Goal: Task Accomplishment & Management: Use online tool/utility

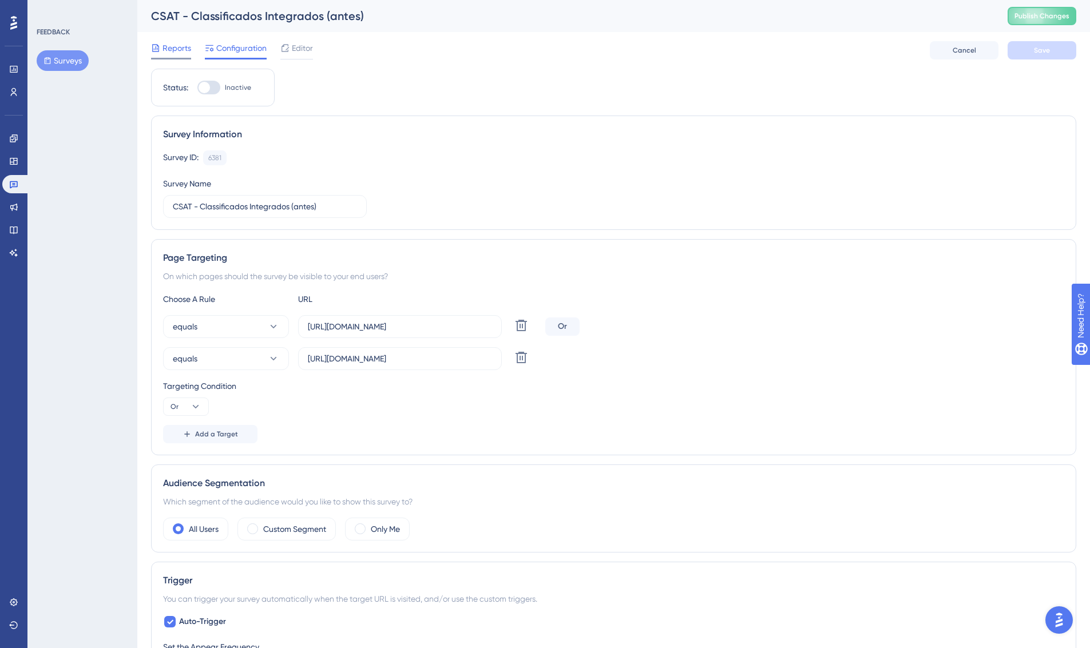
click at [179, 43] on span "Reports" at bounding box center [176, 48] width 29 height 14
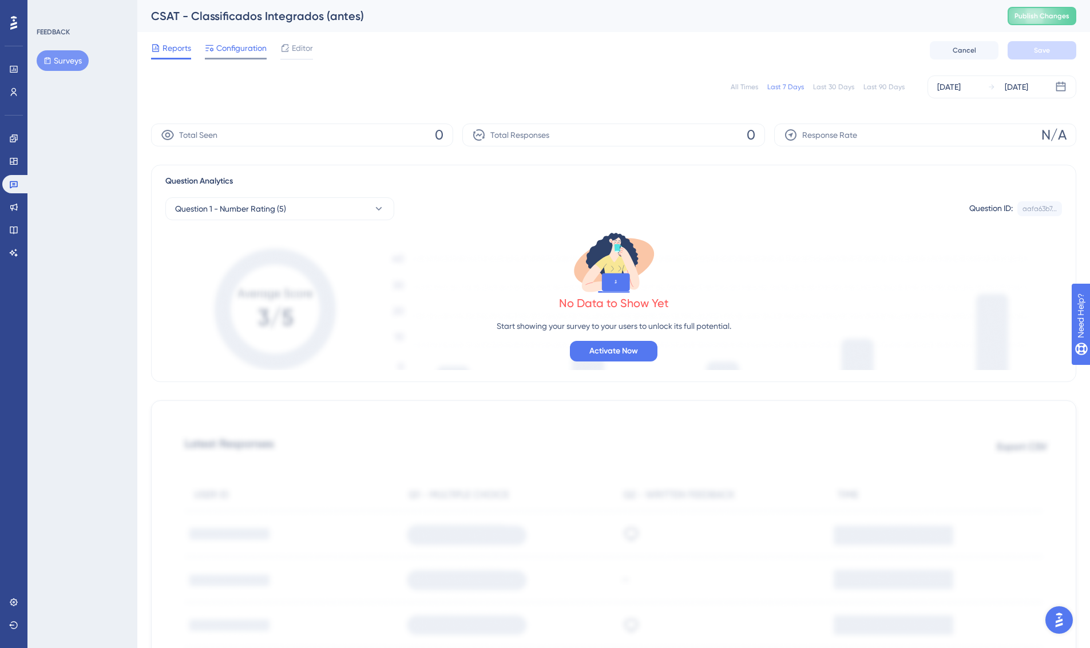
click at [246, 47] on span "Configuration" at bounding box center [241, 48] width 50 height 14
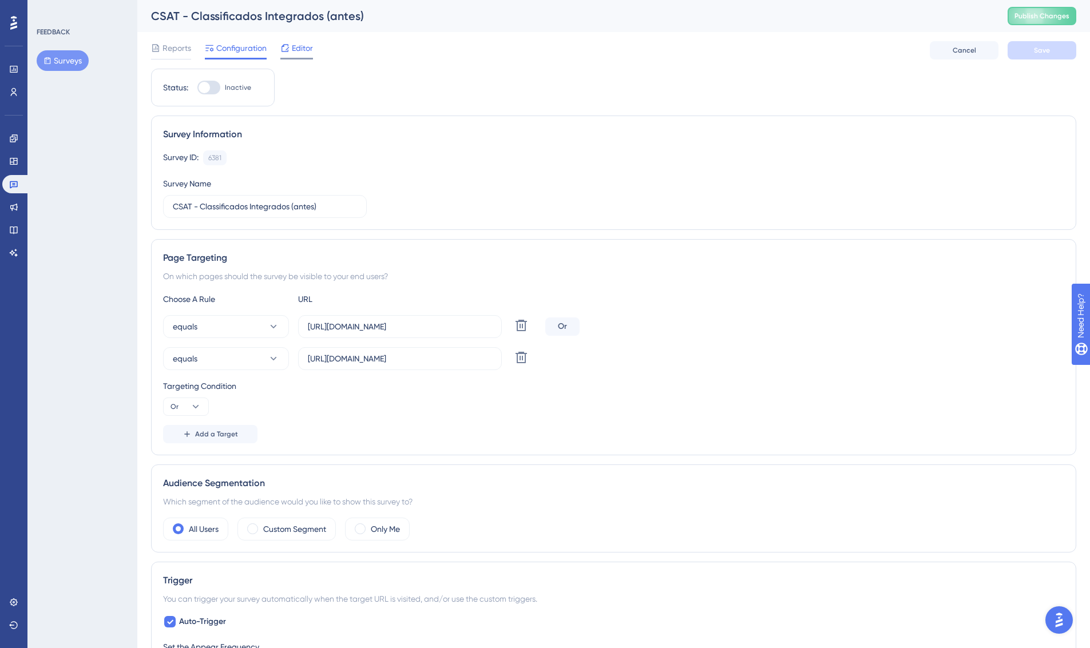
click at [299, 58] on div at bounding box center [296, 59] width 33 height 2
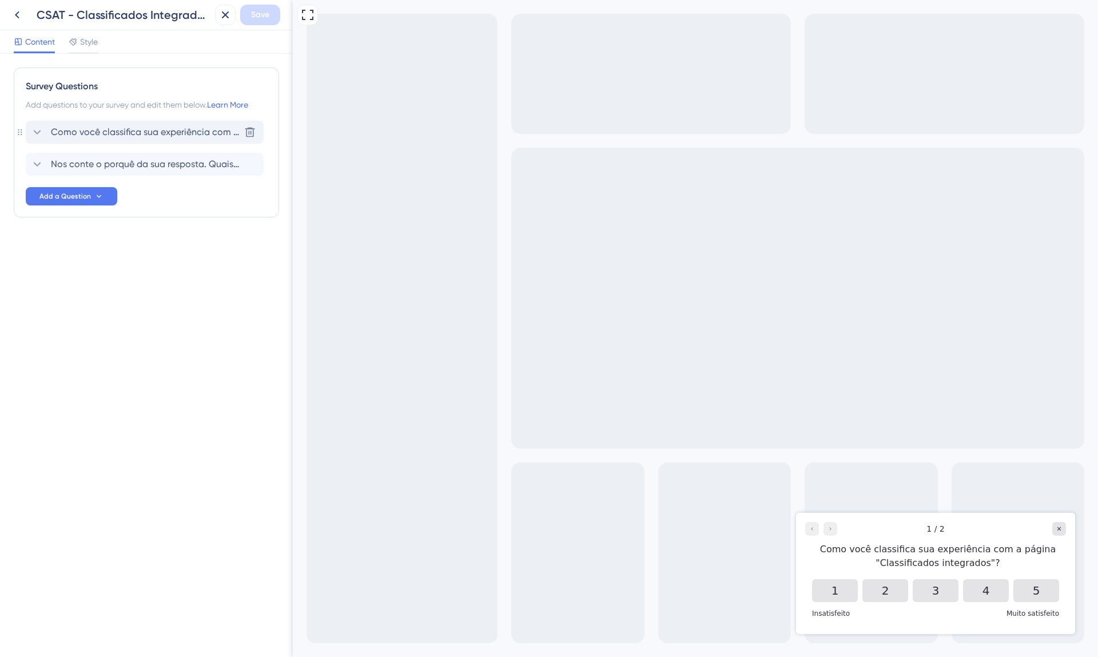
click at [161, 130] on span "Como você classifica sua experiência com a página "Classificados integrados"?" at bounding box center [145, 132] width 189 height 14
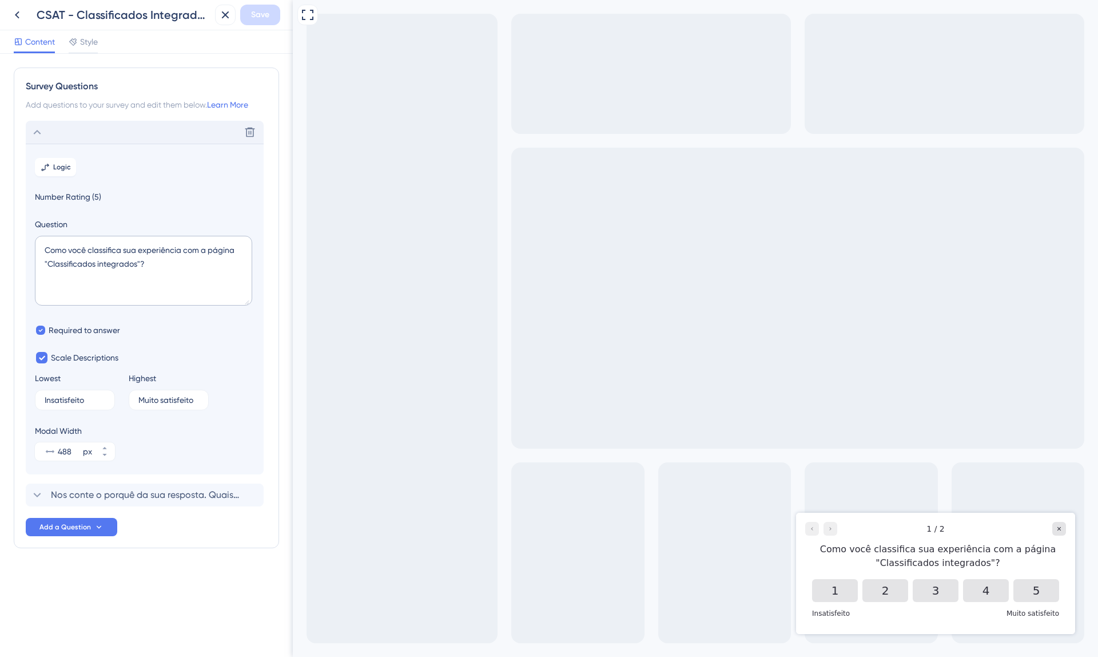
click at [668, 400] on div "Full Screen Preview" at bounding box center [696, 328] width 806 height 657
click at [45, 399] on input "Insatisfeito" at bounding box center [71, 400] width 52 height 8
type input "Muito insatisfeito"
click at [166, 433] on div "Modal Width 488 px" at bounding box center [145, 442] width 220 height 37
click at [266, 17] on span "Save" at bounding box center [260, 15] width 18 height 14
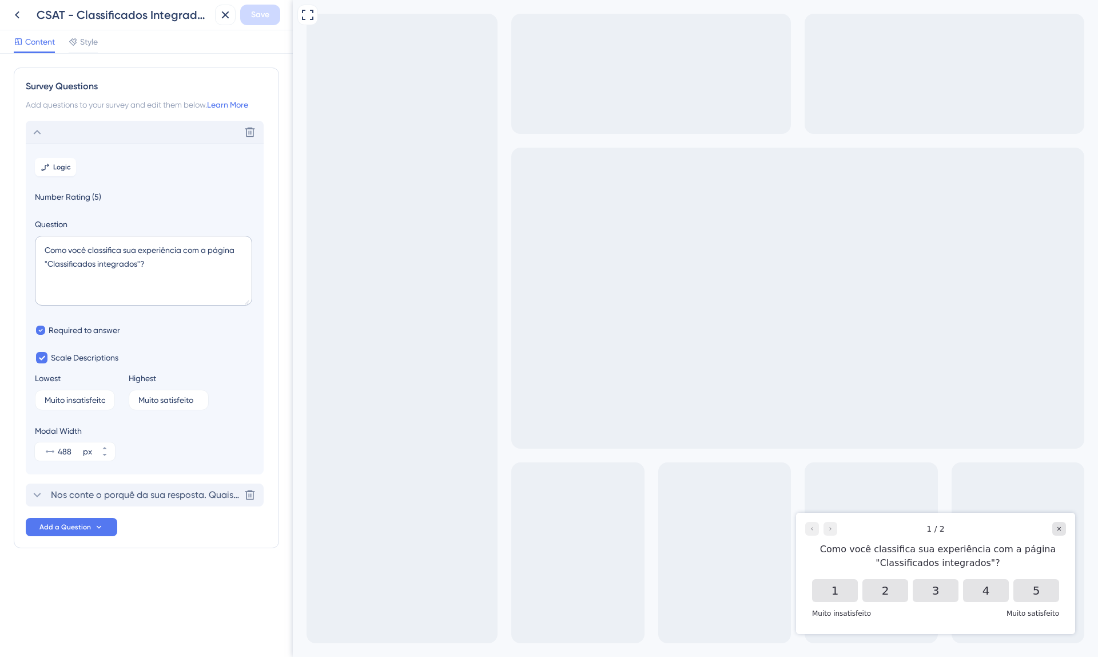
click at [138, 489] on span "Nos conte o porquê da sua resposta. Quais foram os fatores negativos ou positiv…" at bounding box center [145, 495] width 189 height 14
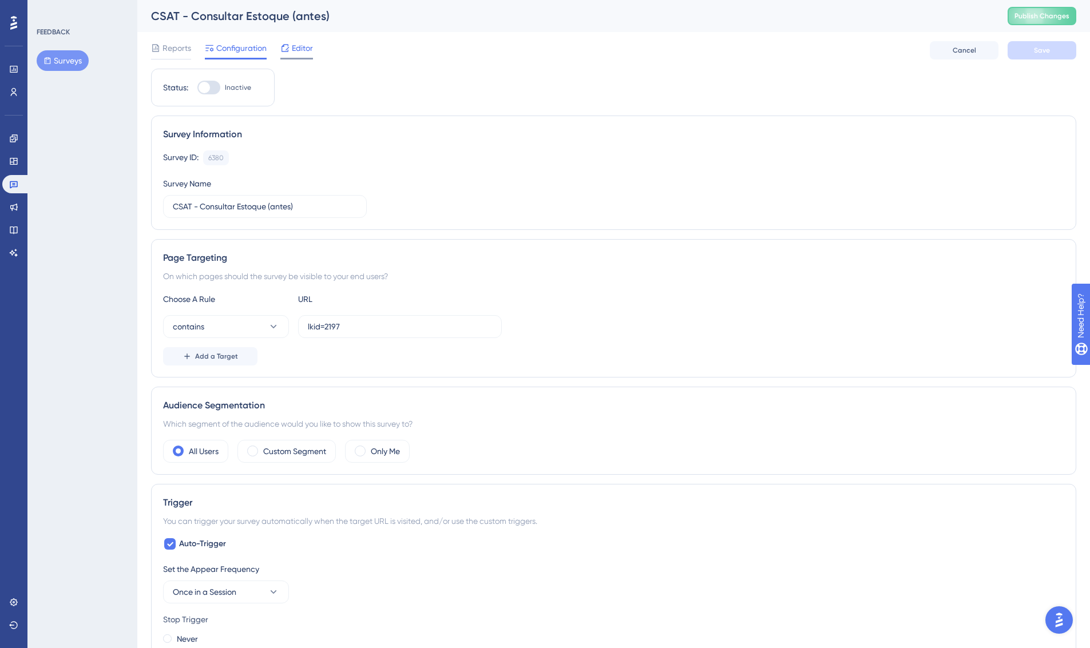
click at [285, 47] on icon at bounding box center [284, 47] width 9 height 9
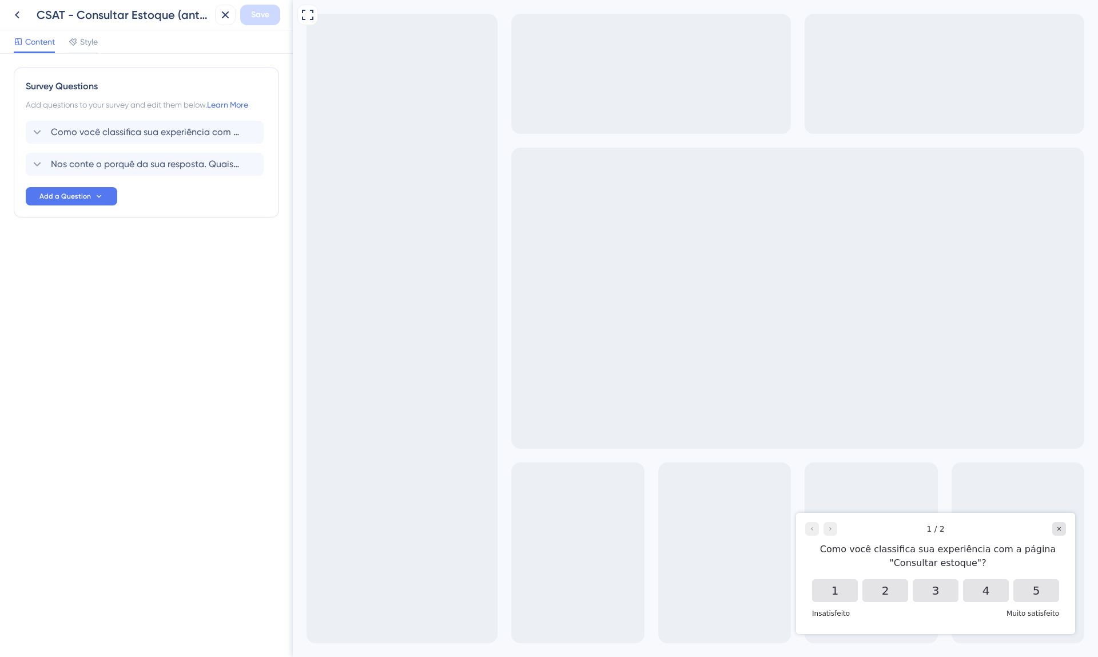
click at [135, 114] on div "Survey Questions Add questions to your survey and edit them below. Learn More C…" at bounding box center [146, 143] width 265 height 150
click at [135, 133] on span "Como você classifica sua experiência com a página "Consultar estoque"?" at bounding box center [145, 132] width 189 height 14
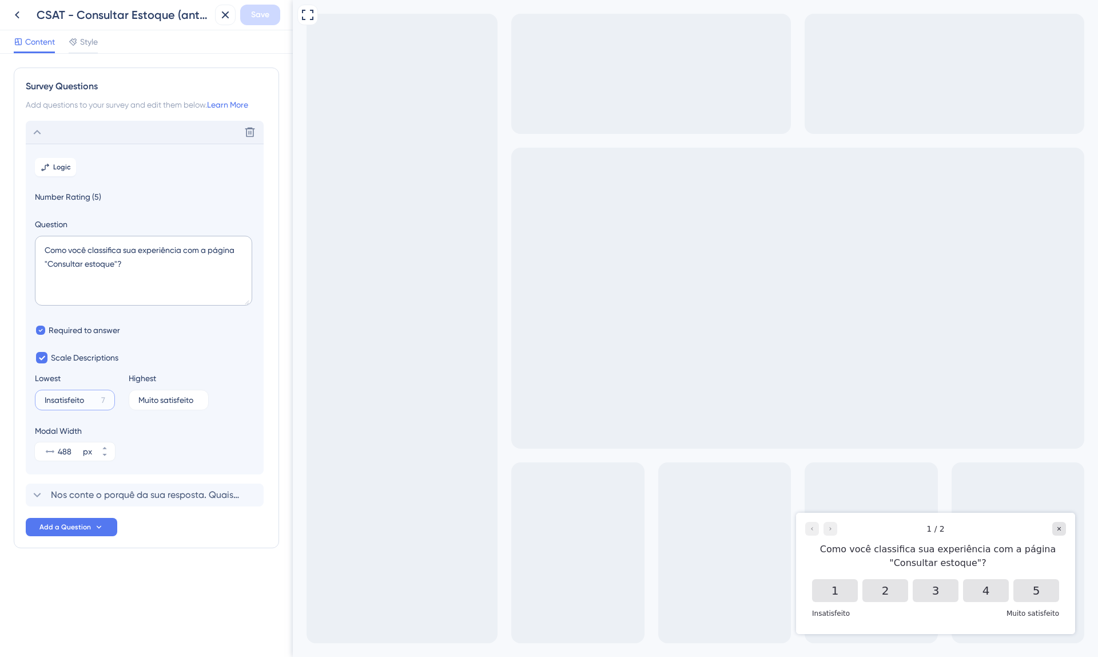
click at [47, 400] on input "Insatisfeito" at bounding box center [71, 400] width 52 height 8
type input "Muito insatisfeito"
click at [182, 434] on div "Modal Width 488 px" at bounding box center [145, 442] width 220 height 37
click at [271, 16] on button "Save" at bounding box center [260, 15] width 40 height 21
click at [110, 497] on span "Nos conte o porquê da sua resposta. Quais foram os fatores negativos ou positiv…" at bounding box center [145, 495] width 189 height 14
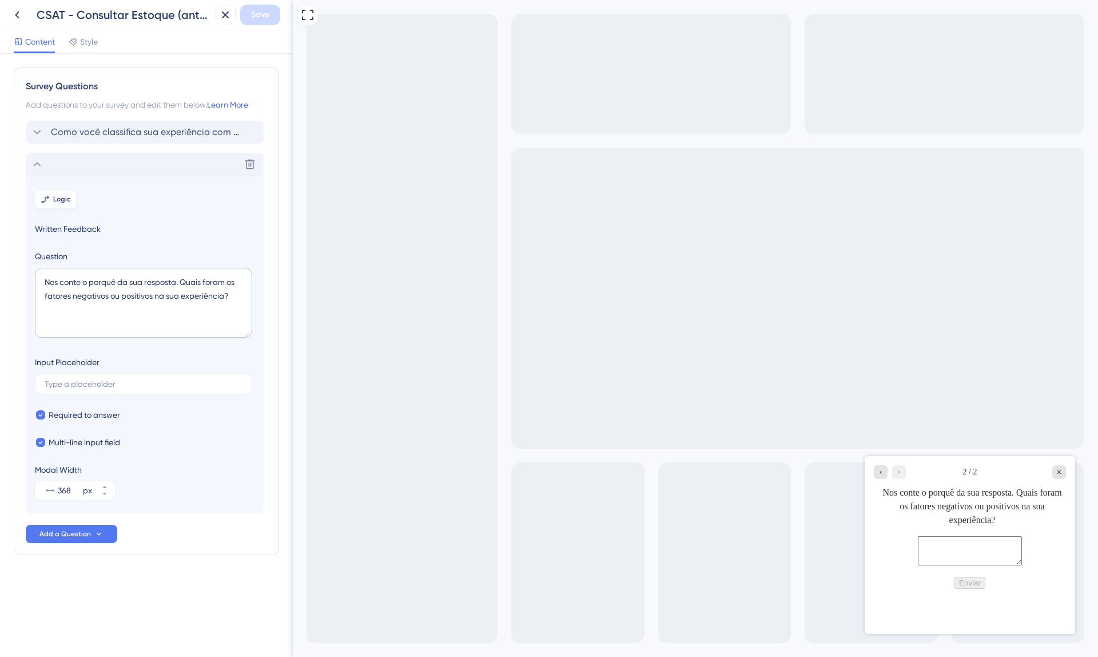
click at [65, 193] on button "Logic" at bounding box center [55, 199] width 41 height 18
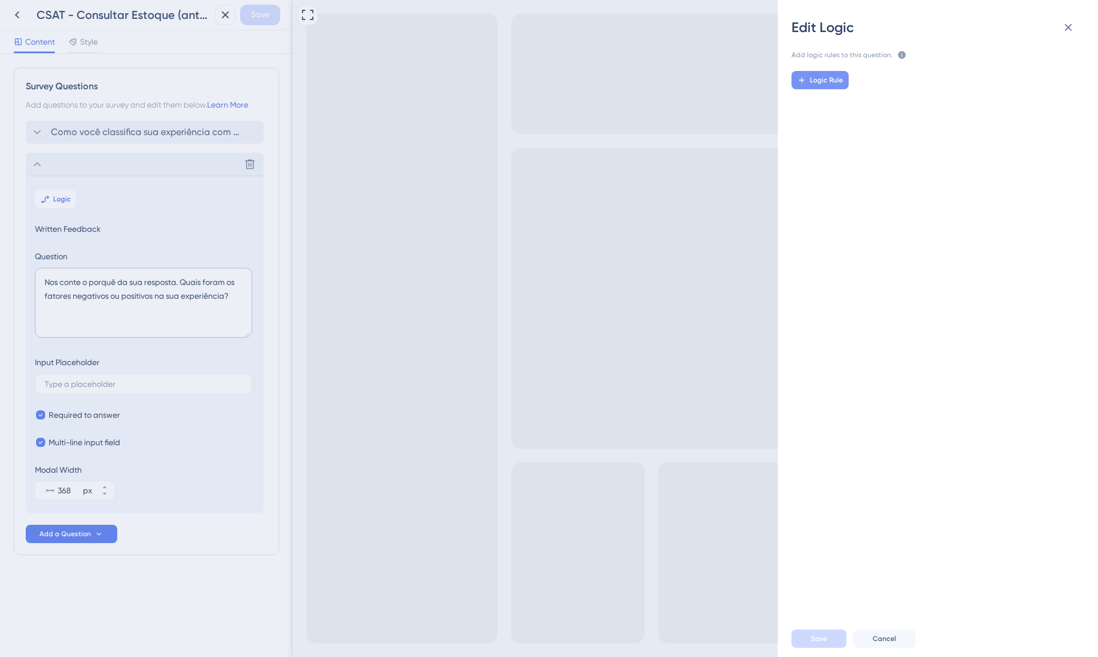
click at [822, 80] on span "Logic Rule" at bounding box center [826, 80] width 33 height 9
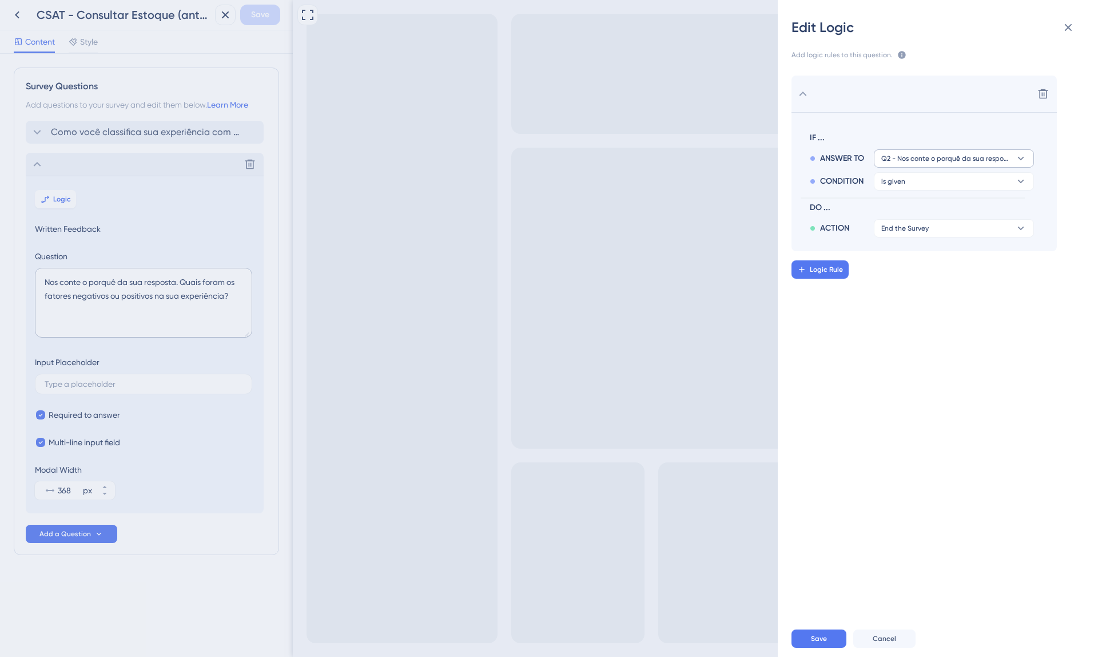
click at [921, 162] on span "Q2 - Nos conte o porquê da sua resposta. Quais foram os fatores negativos ou po…" at bounding box center [946, 158] width 129 height 9
click at [899, 136] on span "IF ..." at bounding box center [920, 138] width 220 height 14
click at [916, 188] on button "is given" at bounding box center [954, 181] width 160 height 18
click at [909, 213] on span "is given" at bounding box center [899, 214] width 27 height 14
click at [941, 163] on button "Q2 - Nos conte o porquê da sua resposta. Quais foram os fatores negativos ou po…" at bounding box center [954, 158] width 160 height 18
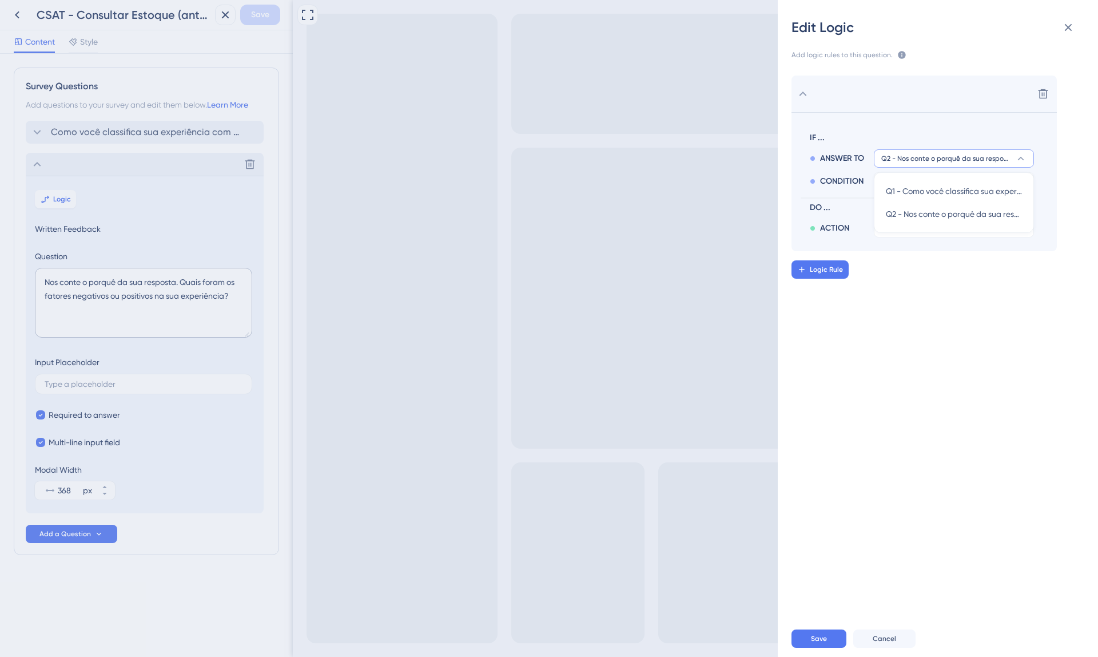
click at [941, 163] on button "Q2 - Nos conte o porquê da sua resposta. Quais foram os fatores negativos ou po…" at bounding box center [954, 158] width 160 height 18
click at [923, 160] on span "Q2 - Nos conte o porquê da sua resposta. Quais foram os fatores negativos ou po…" at bounding box center [946, 158] width 129 height 9
click at [928, 184] on span "Q1 - Como você classifica sua experiência com a página "Consultar estoque"?" at bounding box center [954, 191] width 136 height 14
click at [914, 180] on button "is given" at bounding box center [954, 181] width 160 height 18
click at [919, 209] on div "is given is given" at bounding box center [954, 214] width 136 height 23
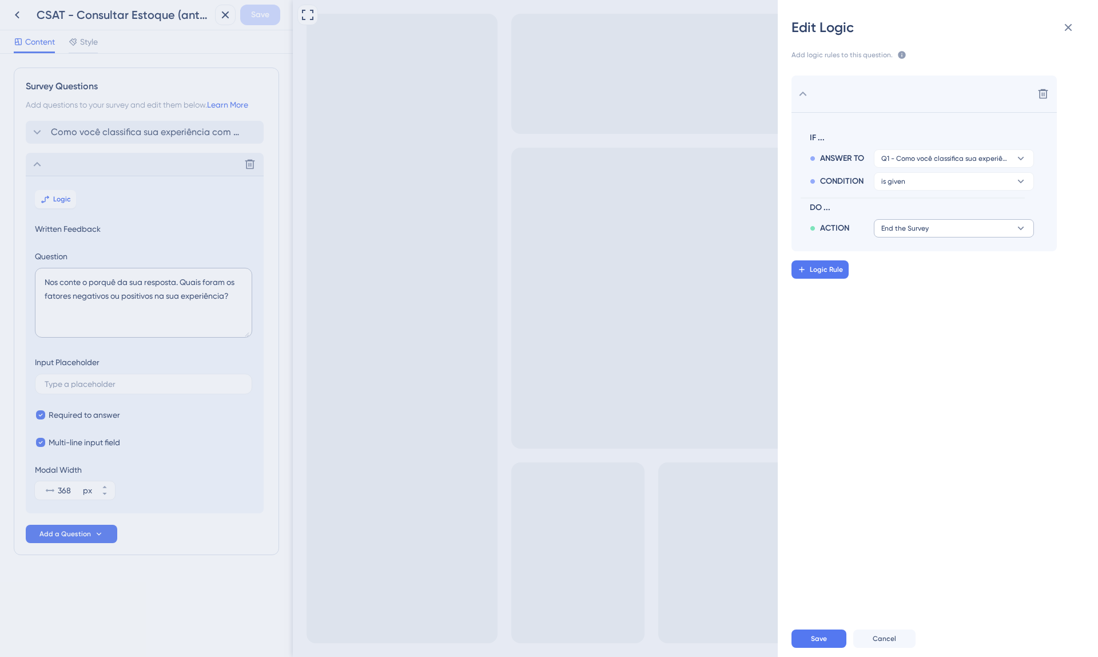
click at [894, 228] on span "End the Survey" at bounding box center [905, 228] width 47 height 9
click at [930, 258] on span "Go to Next Question" at bounding box center [922, 261] width 73 height 14
click at [815, 637] on span "Save" at bounding box center [819, 638] width 16 height 9
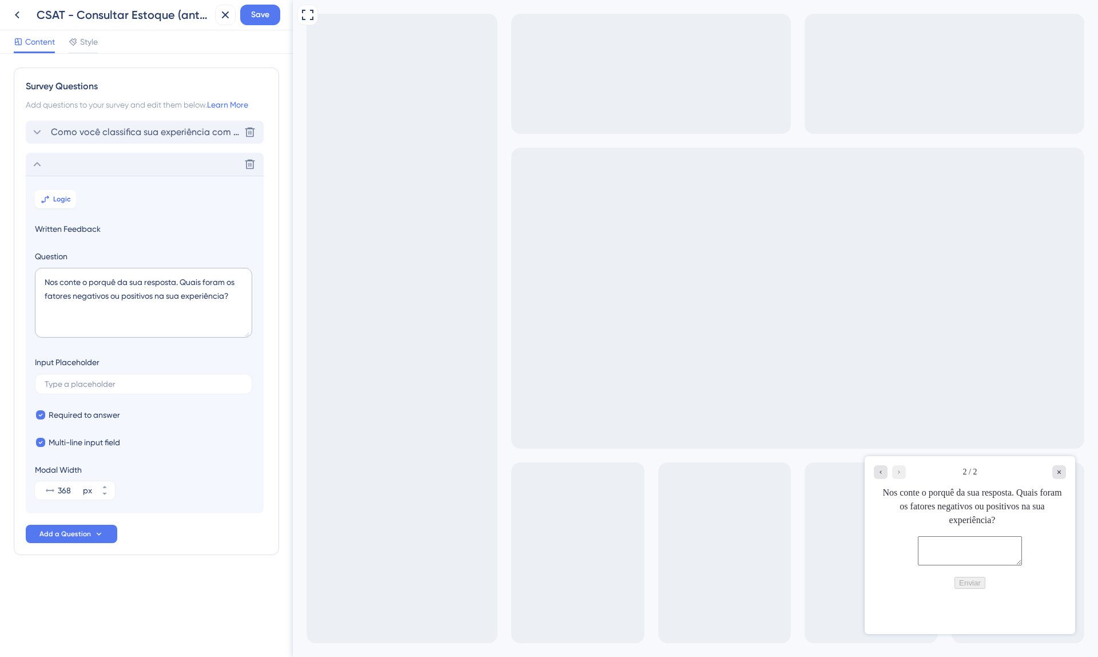
click at [162, 132] on span "Como você classifica sua experiência com a página "Consultar estoque"?" at bounding box center [145, 132] width 189 height 14
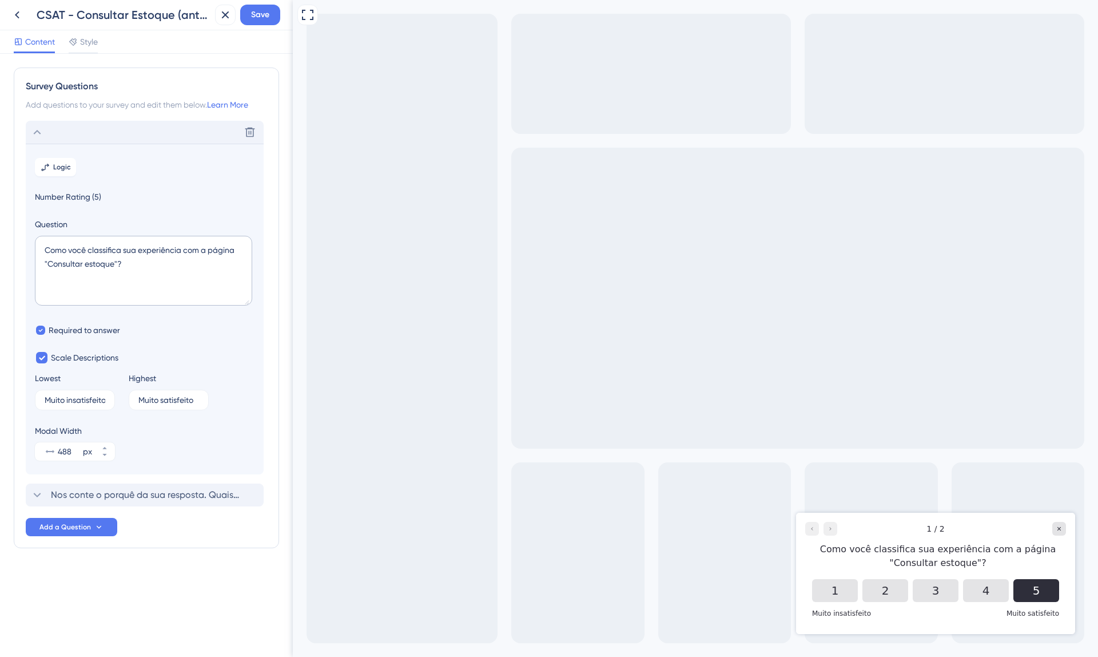
click at [1046, 590] on button "5" at bounding box center [1037, 590] width 46 height 23
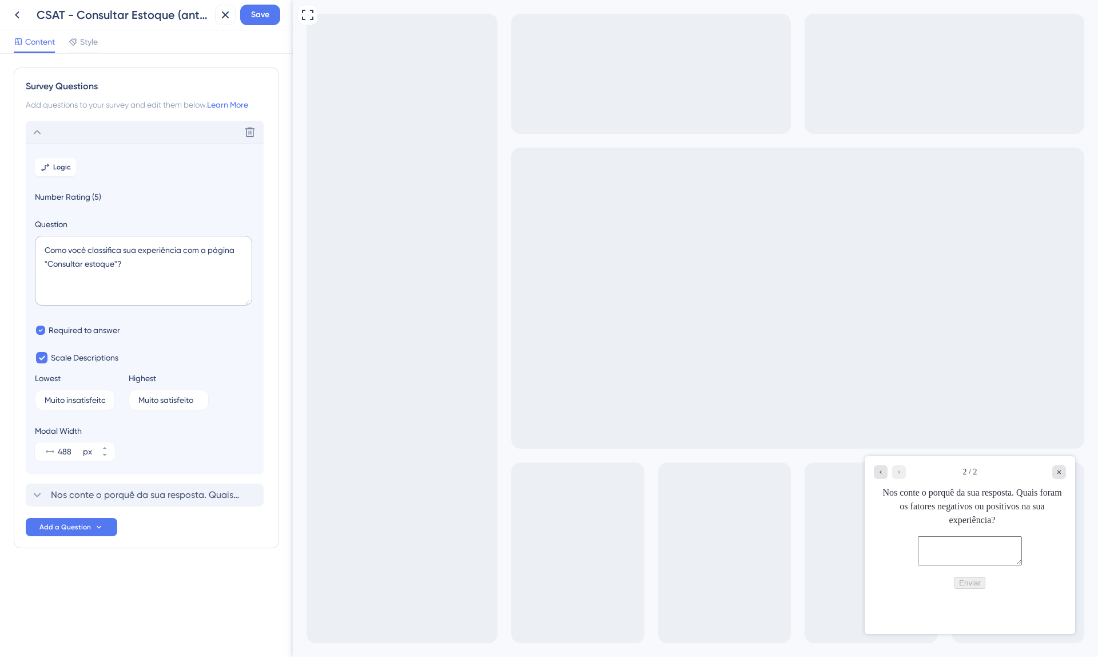
click at [958, 565] on textarea at bounding box center [970, 550] width 104 height 29
type textarea "a"
